Goal: Task Accomplishment & Management: Use online tool/utility

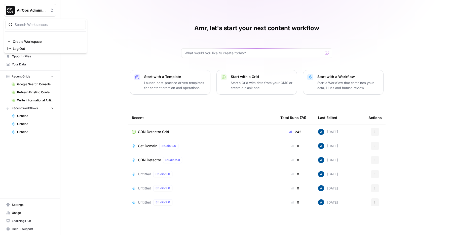
click at [37, 10] on span "AirOps Administrative" at bounding box center [32, 10] width 30 height 5
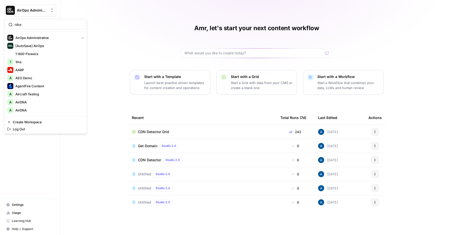
type input "nike"
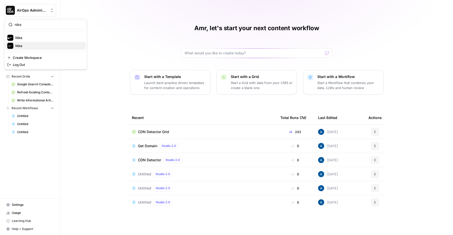
click at [47, 48] on span "Nike" at bounding box center [48, 45] width 66 height 5
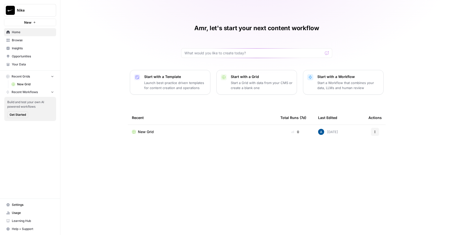
click at [32, 205] on span "Settings" at bounding box center [33, 205] width 42 height 5
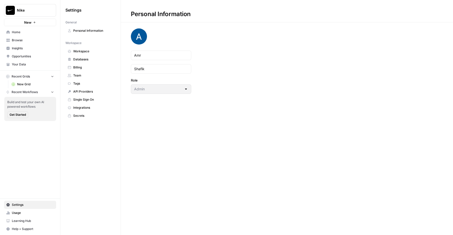
click at [94, 72] on link "Team" at bounding box center [90, 76] width 50 height 8
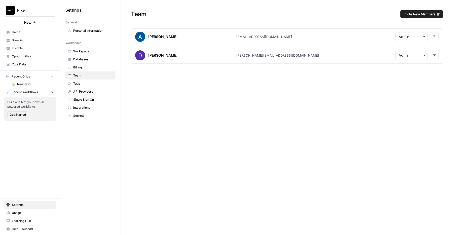
click at [421, 14] on span "Invite New Members" at bounding box center [420, 14] width 32 height 5
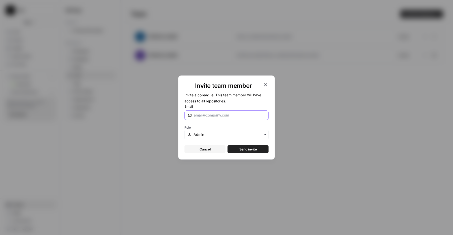
click at [204, 118] on input "Email" at bounding box center [230, 115] width 72 height 5
type input "alex@airops.com"
click at [226, 148] on div "Cancel Send invite" at bounding box center [227, 149] width 84 height 8
click at [233, 148] on button "Send invite" at bounding box center [248, 149] width 41 height 8
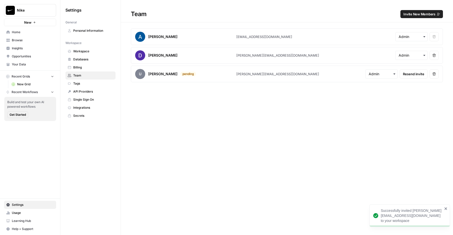
click at [32, 48] on span "Insights" at bounding box center [33, 48] width 42 height 5
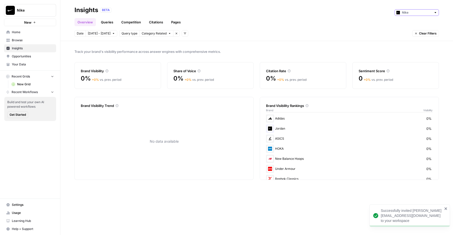
click at [409, 14] on input "text" at bounding box center [417, 12] width 30 height 5
click at [408, 33] on span "Converse" at bounding box center [419, 30] width 28 height 5
type input "Converse"
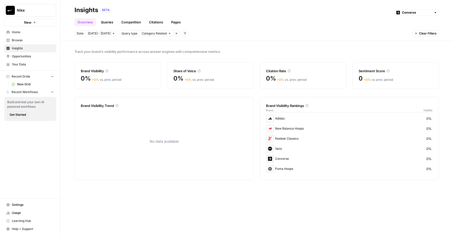
click at [106, 23] on link "Queries" at bounding box center [107, 22] width 18 height 8
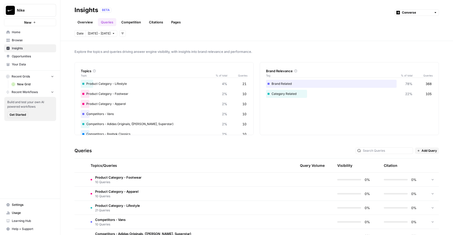
click at [122, 185] on td "Product Category - Footwear 10 Queries" at bounding box center [164, 180] width 154 height 14
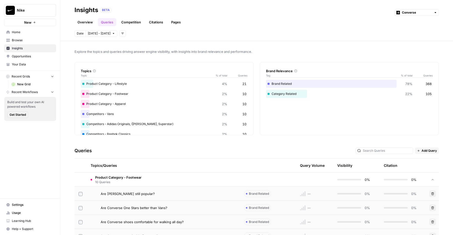
click at [127, 182] on span "10 Queries" at bounding box center [118, 182] width 46 height 5
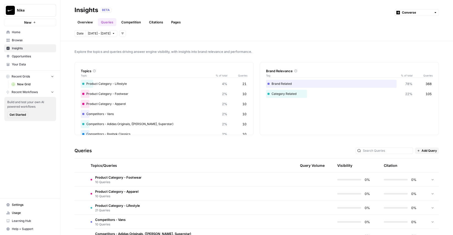
click at [29, 43] on link "Browse" at bounding box center [30, 40] width 52 height 8
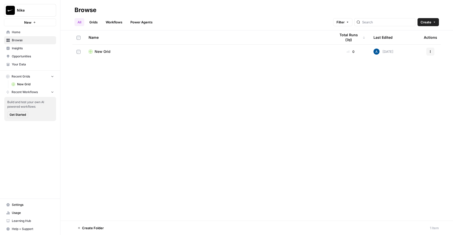
click at [116, 53] on div "New Grid" at bounding box center [208, 51] width 239 height 5
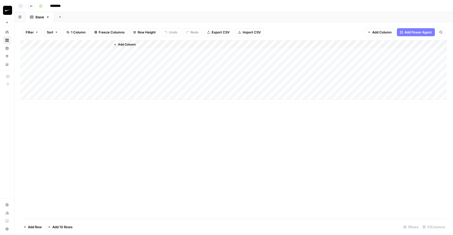
click at [85, 56] on div "Add Column" at bounding box center [233, 69] width 427 height 59
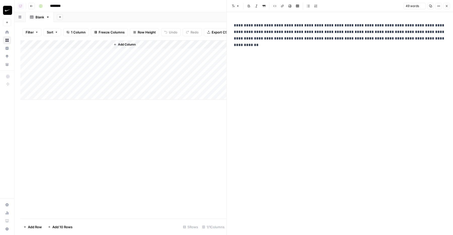
click at [292, 44] on div "**********" at bounding box center [340, 123] width 218 height 223
click at [294, 34] on p "**********" at bounding box center [340, 32] width 212 height 20
click at [300, 42] on button "Edit with AI" at bounding box center [307, 41] width 24 height 7
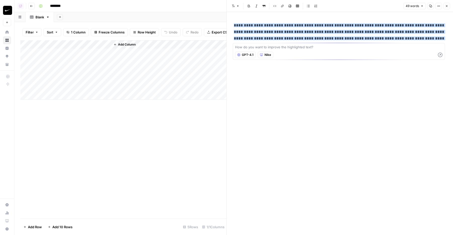
click at [249, 55] on span "GPT-4.1" at bounding box center [248, 55] width 12 height 5
click at [265, 109] on div "**********" at bounding box center [340, 123] width 218 height 223
click at [264, 112] on div "**********" at bounding box center [340, 123] width 218 height 223
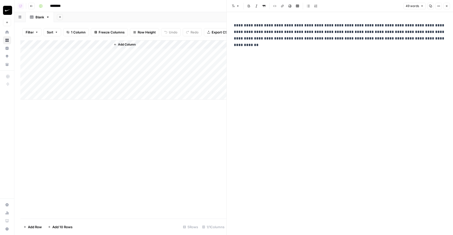
click at [269, 28] on p "**********" at bounding box center [340, 32] width 212 height 20
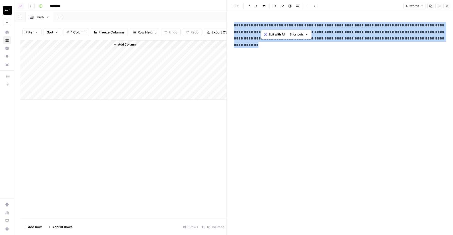
click at [269, 28] on p "**********" at bounding box center [340, 32] width 212 height 20
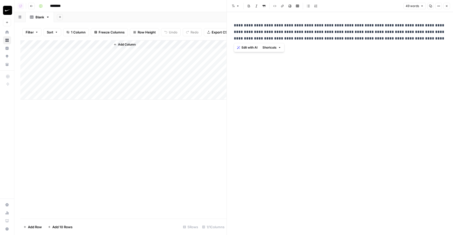
click at [249, 43] on div "Edit with AI Shortcuts" at bounding box center [259, 47] width 51 height 9
click at [255, 49] on span "Edit with AI" at bounding box center [250, 47] width 16 height 5
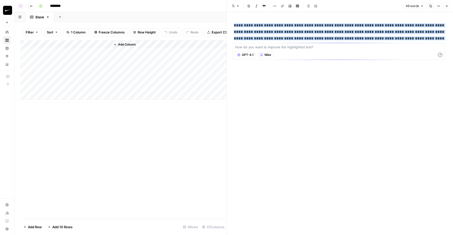
click at [244, 54] on span "GPT-4.1" at bounding box center [248, 55] width 12 height 5
click at [445, 8] on button "Close" at bounding box center [447, 6] width 7 height 7
